Goal: Check status: Check status

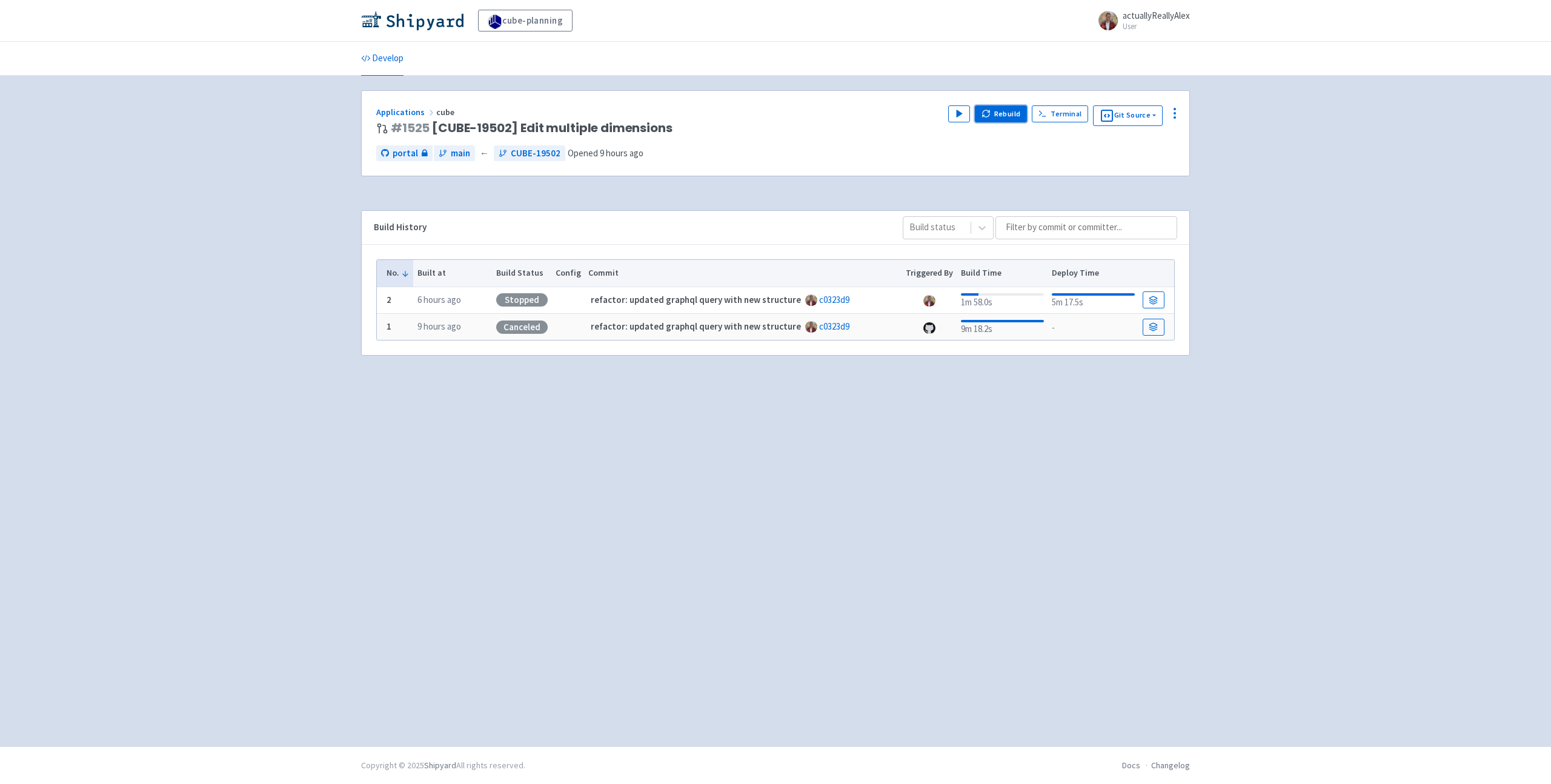
click at [1003, 117] on button "Rebuild" at bounding box center [1001, 114] width 52 height 17
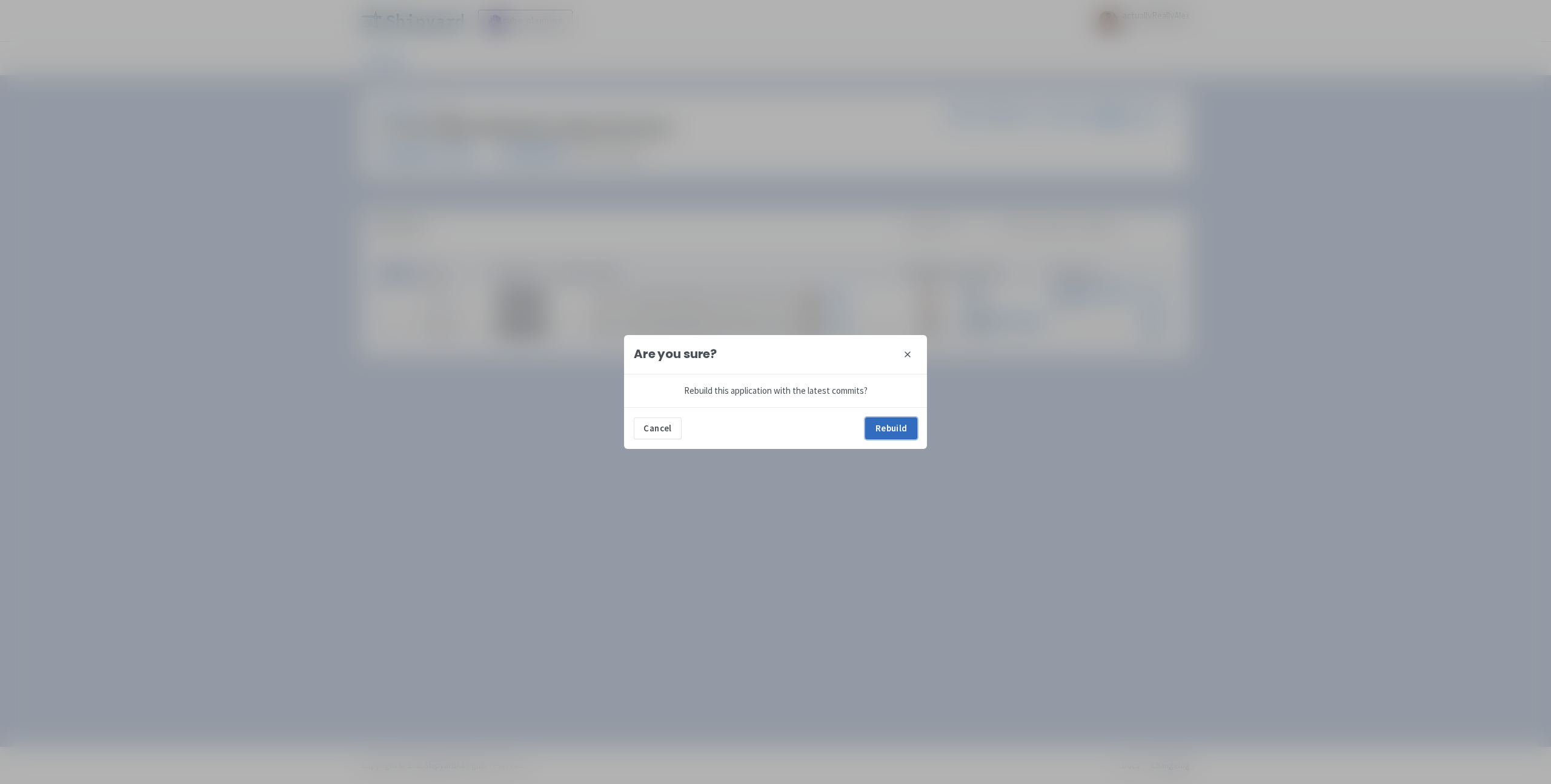
click at [878, 428] on button "Rebuild" at bounding box center [892, 428] width 52 height 22
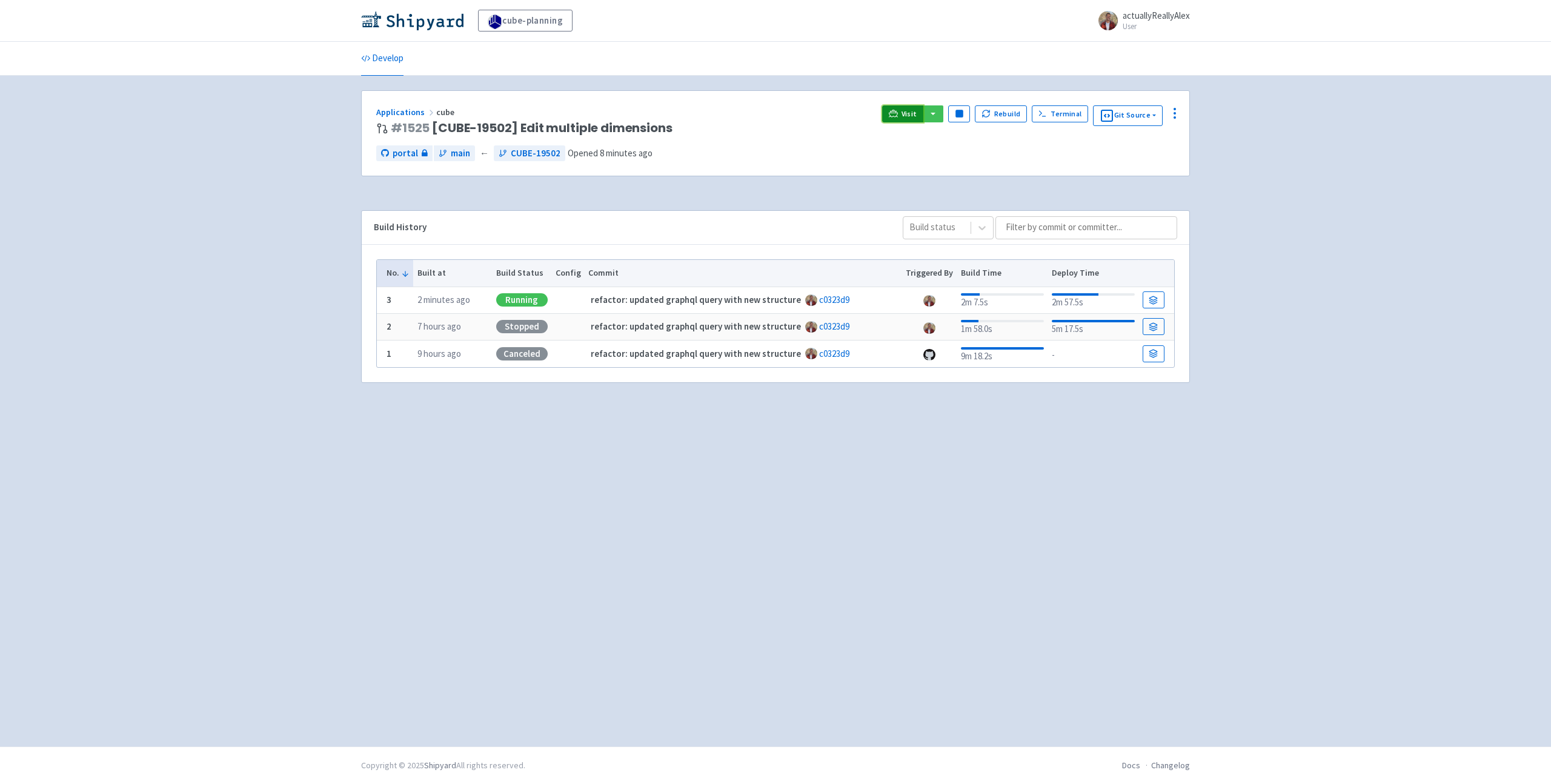
click at [903, 116] on link "Visit" at bounding box center [903, 114] width 41 height 17
